Goal: Information Seeking & Learning: Learn about a topic

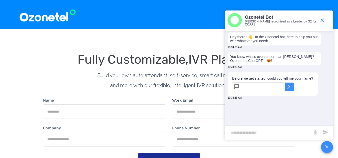
click at [247, 92] on input "text" at bounding box center [264, 87] width 44 height 9
type input "****"
click at [290, 89] on icon at bounding box center [289, 87] width 3 height 4
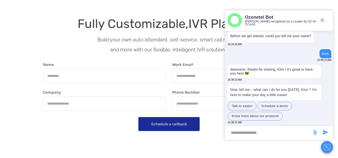
scroll to position [50, 0]
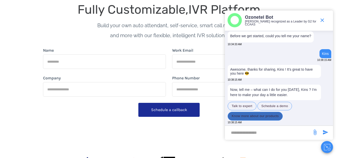
click at [260, 117] on button "Know more about our products" at bounding box center [255, 116] width 55 height 9
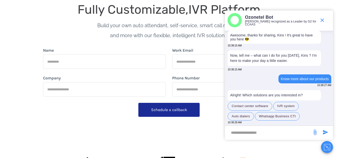
scroll to position [81, 0]
click at [289, 106] on button "IVR system" at bounding box center [286, 106] width 26 height 9
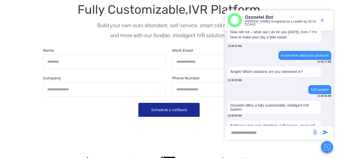
scroll to position [134, 0]
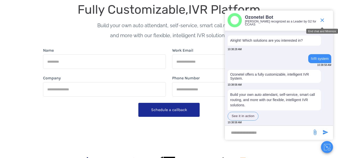
click at [322, 19] on icon "end chat or minimize" at bounding box center [322, 20] width 6 height 6
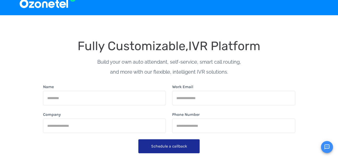
scroll to position [0, 0]
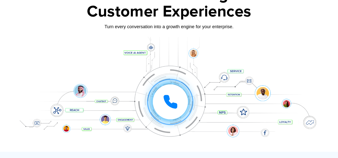
scroll to position [50, 0]
